Goal: Information Seeking & Learning: Learn about a topic

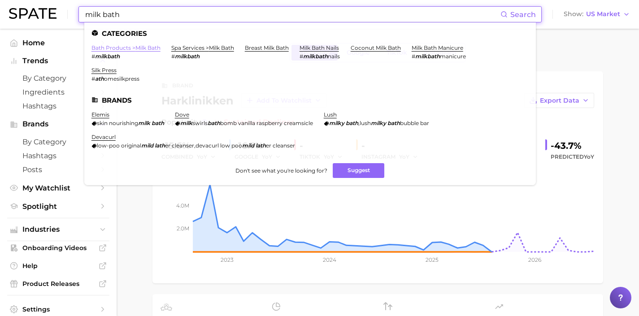
type input "milk bath"
click at [142, 50] on link "bath products > milk bath" at bounding box center [126, 47] width 69 height 7
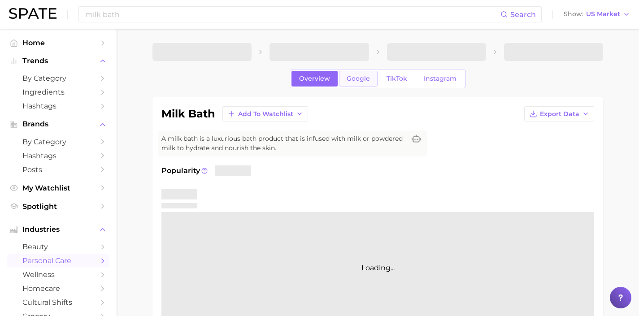
click at [352, 82] on span "Google" at bounding box center [358, 79] width 23 height 8
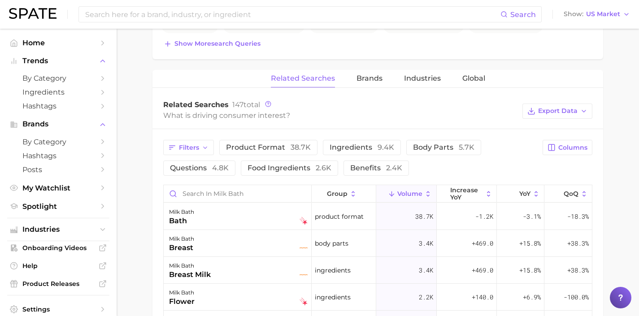
scroll to position [385, 0]
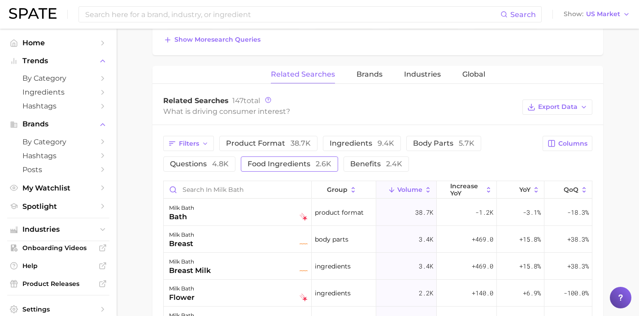
click at [289, 161] on span "food ingredients 2.6k" at bounding box center [290, 164] width 84 height 9
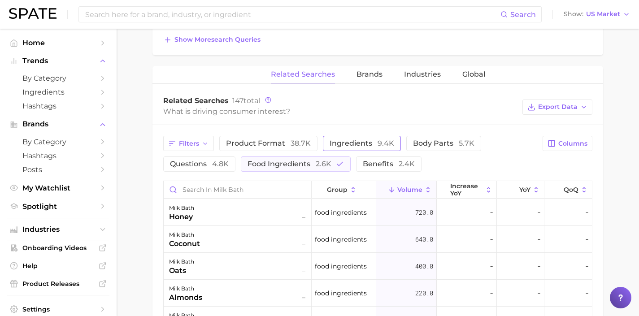
click at [357, 145] on span "ingredients 9.4k" at bounding box center [362, 143] width 65 height 9
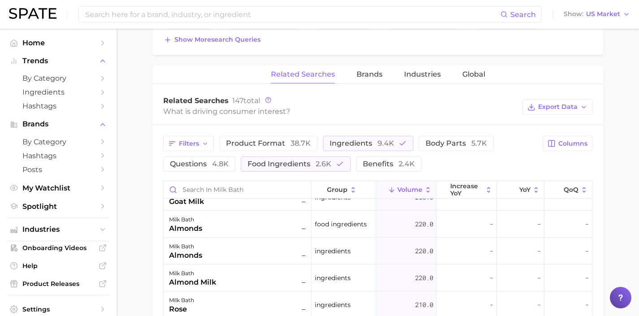
scroll to position [285, 0]
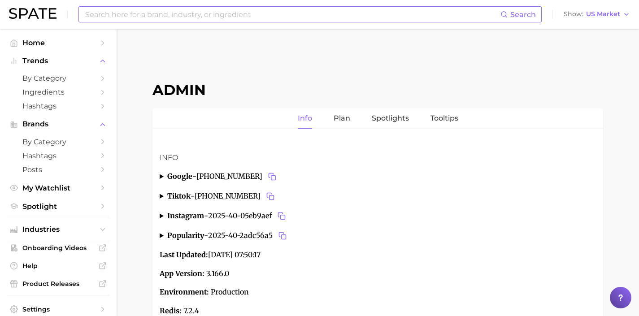
click at [238, 18] on input at bounding box center [292, 14] width 416 height 15
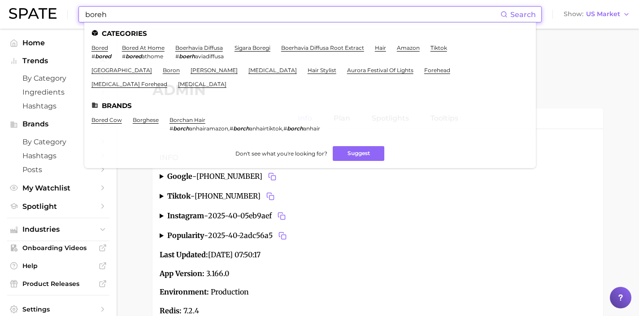
drag, startPoint x: 266, startPoint y: 19, endPoint x: 36, endPoint y: 15, distance: 229.8
click at [35, 16] on div "boreh Search Categories bored # bored bored at home # bored athome boerhavia di…" at bounding box center [319, 14] width 621 height 29
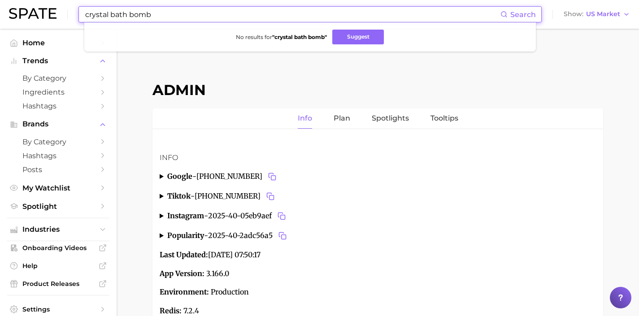
drag, startPoint x: 262, startPoint y: 17, endPoint x: 64, endPoint y: 4, distance: 198.7
click at [64, 4] on div "crystal bath bomb Search No results for " crystal bath bomb " Suggest Show US M…" at bounding box center [319, 14] width 621 height 29
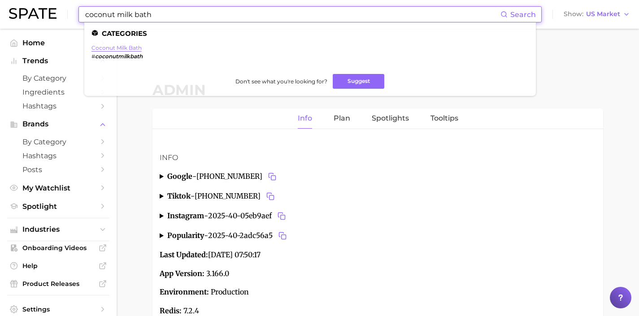
type input "coconut milk bath"
click at [129, 48] on link "coconut milk bath" at bounding box center [117, 47] width 50 height 7
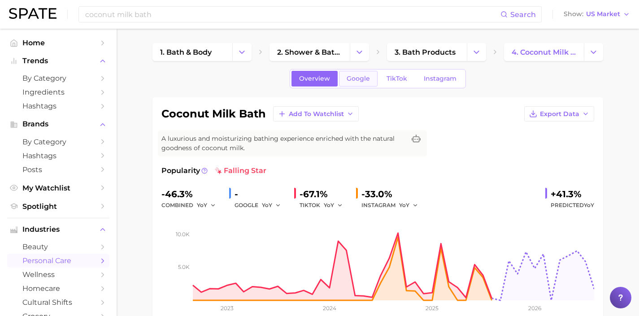
click at [343, 75] on link "Google" at bounding box center [358, 79] width 39 height 16
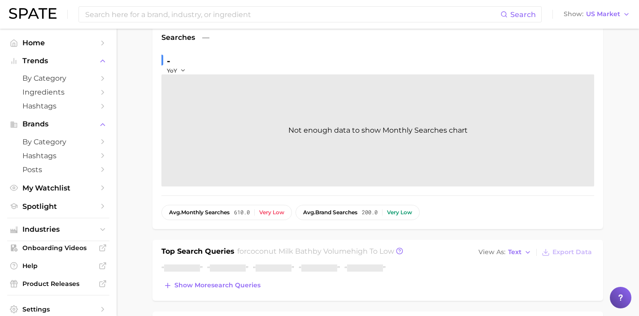
scroll to position [186, 0]
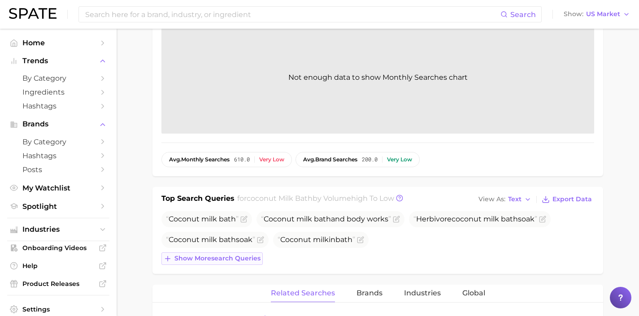
click at [241, 257] on span "Show more search queries" at bounding box center [218, 259] width 86 height 8
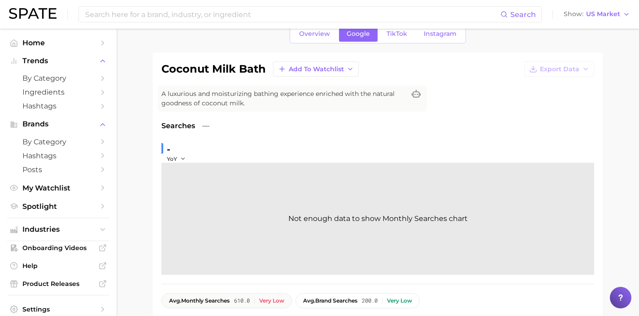
scroll to position [39, 0]
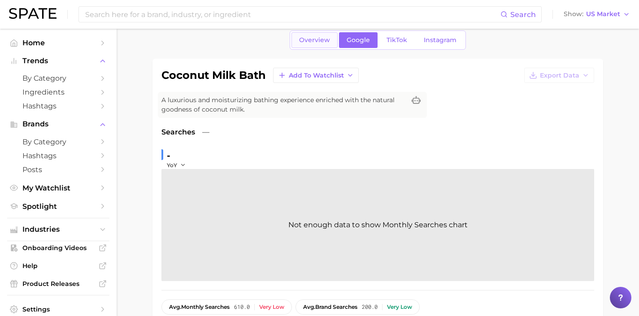
click at [324, 35] on link "Overview" at bounding box center [315, 40] width 46 height 16
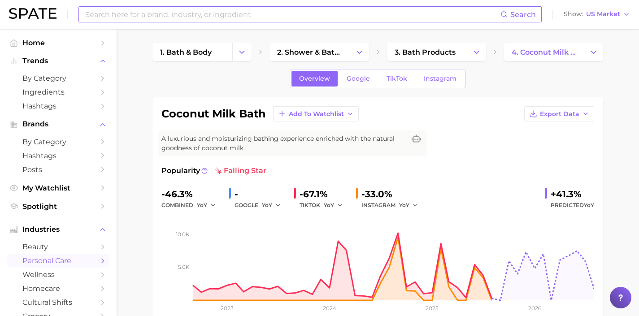
click at [290, 19] on input at bounding box center [292, 14] width 416 height 15
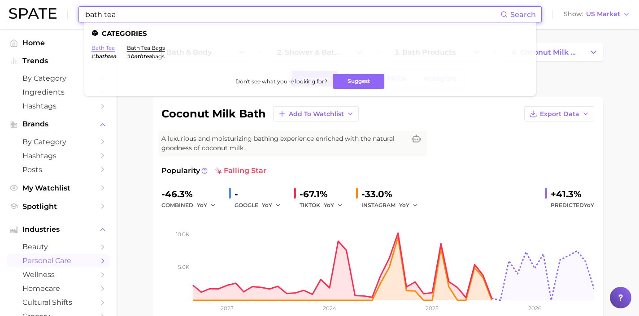
type input "bath tea"
click at [110, 47] on link "bath tea" at bounding box center [103, 47] width 23 height 7
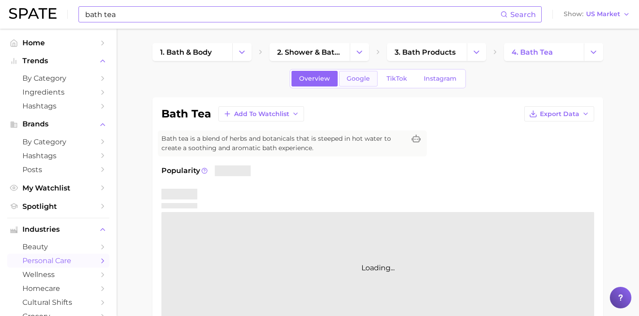
click at [350, 82] on span "Google" at bounding box center [358, 79] width 23 height 8
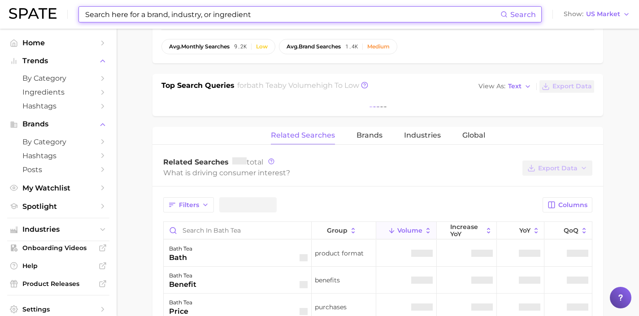
scroll to position [309, 0]
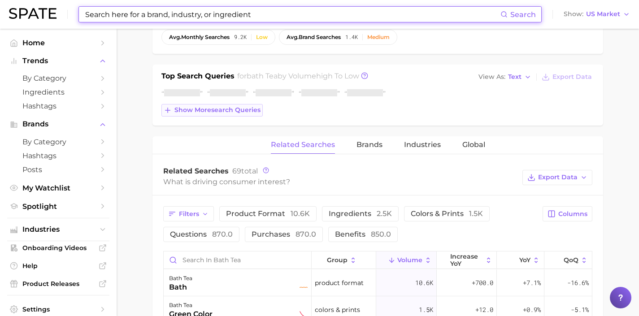
click at [248, 116] on button "Show more search queries" at bounding box center [212, 110] width 101 height 13
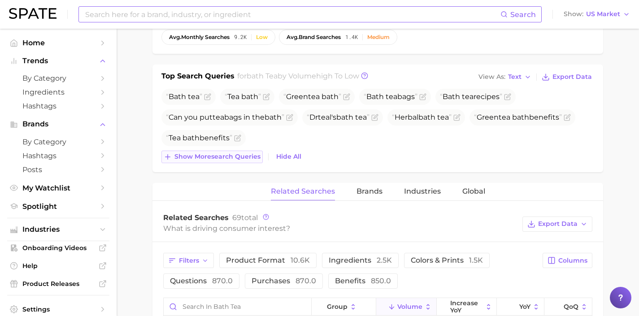
click at [249, 157] on span "Show more search queries" at bounding box center [218, 157] width 86 height 8
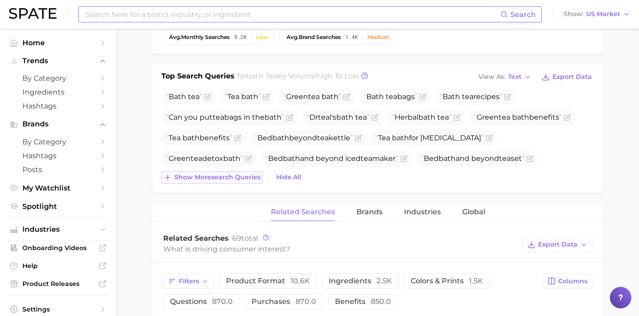
click at [251, 178] on span "Show more search queries" at bounding box center [218, 178] width 86 height 8
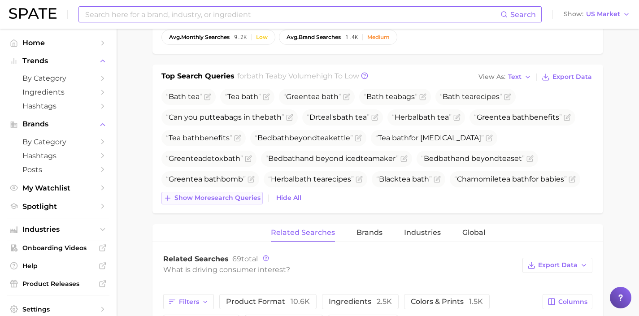
click at [255, 198] on span "Show more search queries" at bounding box center [218, 198] width 86 height 8
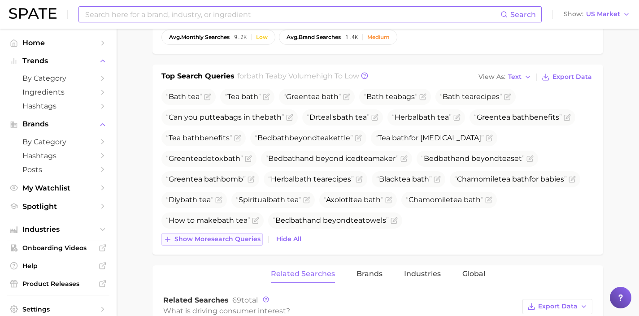
click at [252, 243] on button "Show more search queries" at bounding box center [212, 239] width 101 height 13
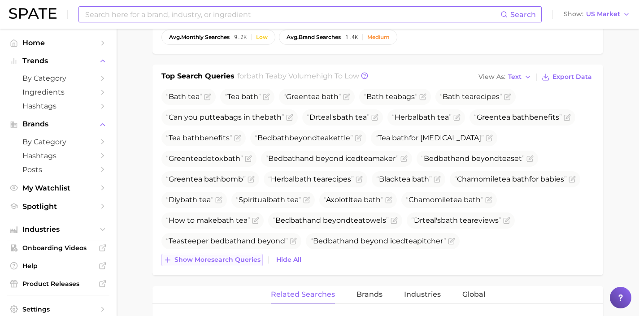
click at [251, 260] on span "Show more search queries" at bounding box center [218, 260] width 86 height 8
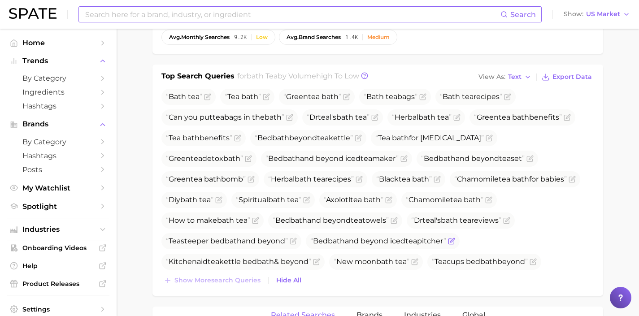
click at [448, 241] on icon "Flag as miscategorized or irrelevant" at bounding box center [451, 241] width 7 height 7
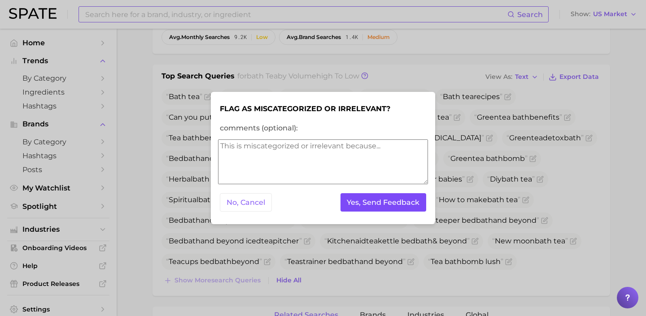
click at [371, 201] on button "Yes, Send Feedback" at bounding box center [384, 202] width 86 height 18
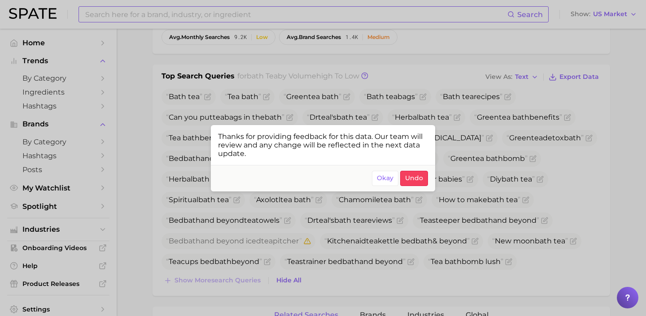
click at [482, 243] on div at bounding box center [323, 158] width 646 height 316
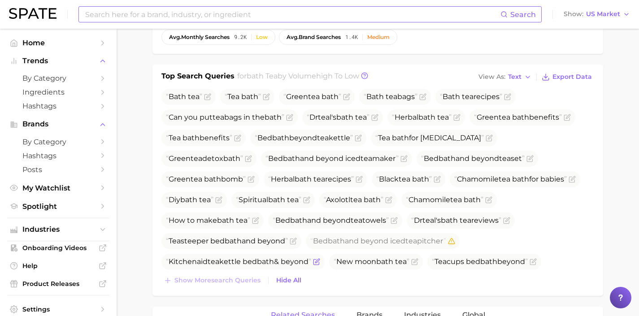
click at [319, 260] on icon "Flag as miscategorized or irrelevant" at bounding box center [316, 262] width 5 height 5
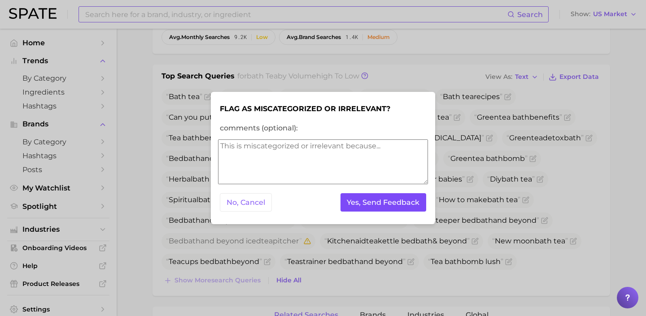
click at [414, 202] on button "Yes, Send Feedback" at bounding box center [384, 202] width 86 height 18
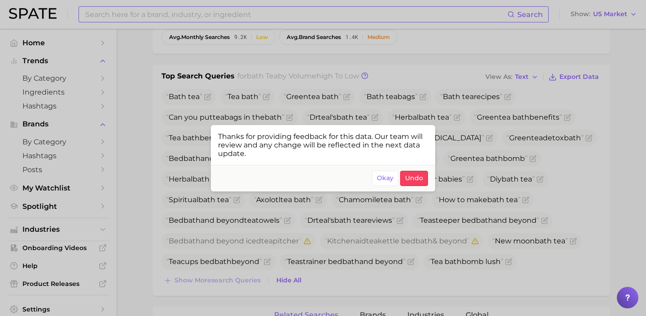
click at [307, 253] on div at bounding box center [323, 158] width 646 height 316
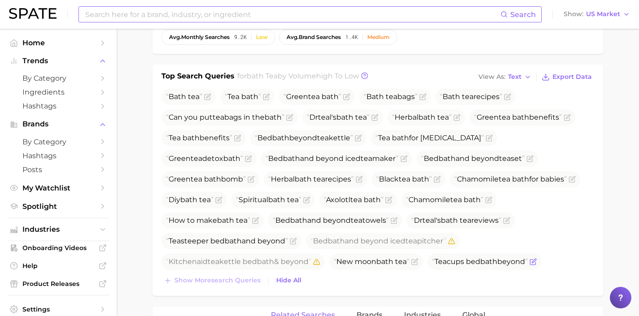
click at [530, 260] on icon "Flag as miscategorized or irrelevant" at bounding box center [533, 261] width 7 height 7
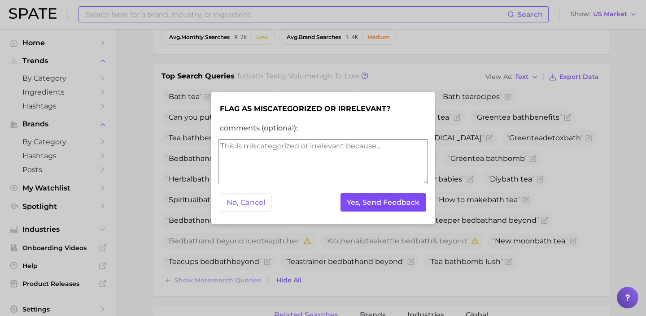
click at [357, 209] on button "Yes, Send Feedback" at bounding box center [384, 202] width 86 height 18
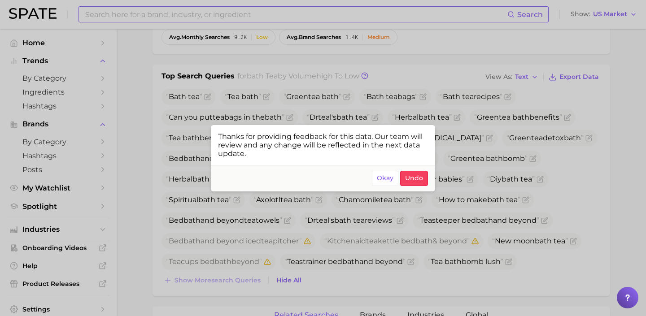
click at [265, 14] on div at bounding box center [323, 158] width 646 height 316
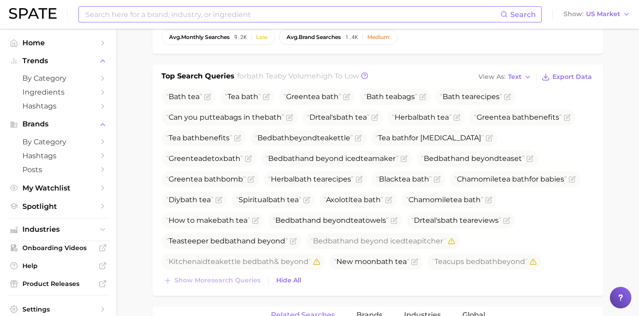
click at [265, 14] on input at bounding box center [292, 14] width 416 height 15
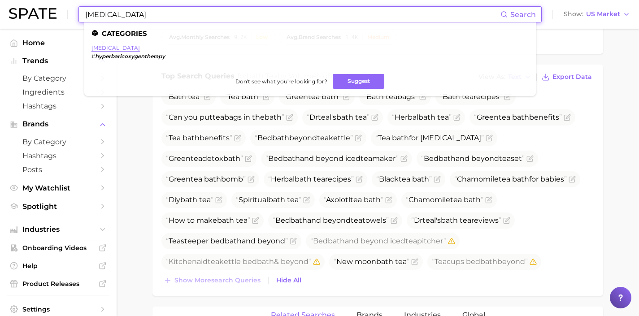
click at [129, 50] on link "hyperbaric oxygen therapy" at bounding box center [116, 47] width 48 height 7
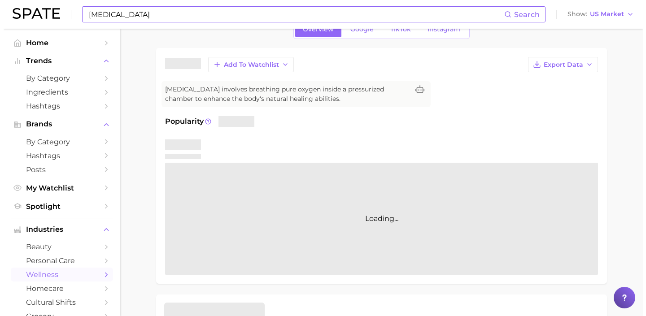
scroll to position [55, 0]
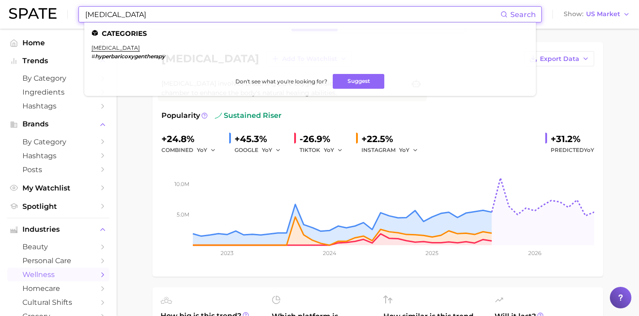
drag, startPoint x: 201, startPoint y: 17, endPoint x: 26, endPoint y: 8, distance: 176.1
click at [26, 8] on div "hyperbaric oxygen therapy Search Categories hyperbaric oxygen therapy # hyperba…" at bounding box center [319, 14] width 621 height 29
type input "float therapy"
click at [355, 84] on button "Suggest" at bounding box center [359, 81] width 52 height 15
